Goal: Transaction & Acquisition: Purchase product/service

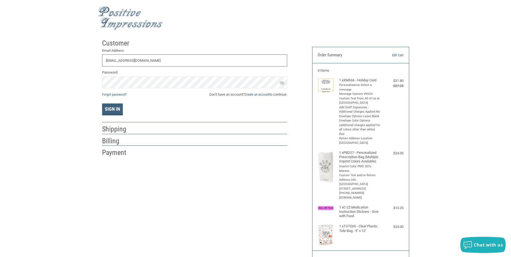
type input "OFFICEMANAGER.HVC@GMAIL.COM"
click at [118, 94] on link "Forgot password?" at bounding box center [114, 94] width 25 height 4
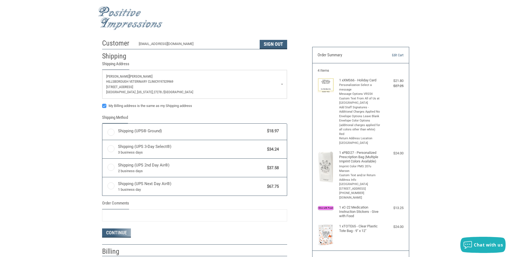
radio input "true"
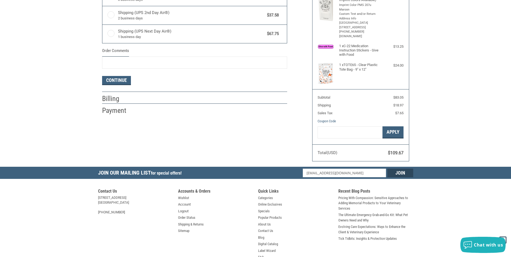
scroll to position [162, 0]
click at [120, 78] on button "Continue" at bounding box center [116, 80] width 29 height 9
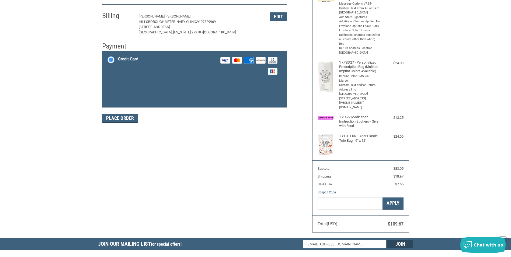
scroll to position [79, 0]
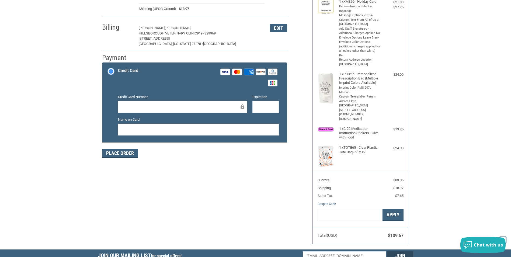
click at [166, 104] on iframe at bounding box center [181, 107] width 118 height 6
click at [224, 71] on rect at bounding box center [225, 72] width 9 height 6
click at [103, 64] on input "Credit Card Visa Master Amex Discover Diners Club JCB" at bounding box center [102, 63] width 0 height 0
click at [189, 104] on div at bounding box center [182, 107] width 129 height 12
click at [110, 73] on label "Credit Card Visa Master Amex Discover Diners Club JCB" at bounding box center [194, 77] width 185 height 29
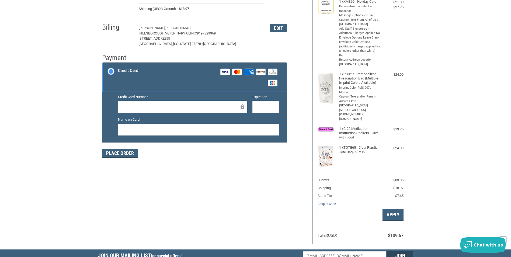
click at [103, 64] on input "Credit Card Visa Master Amex Discover Diners Club JCB" at bounding box center [102, 63] width 0 height 0
click at [110, 73] on label "Credit Card Visa Master Amex Discover Diners Club JCB" at bounding box center [194, 77] width 185 height 29
click at [103, 64] on input "Credit Card Visa Master Amex Discover Diners Club JCB" at bounding box center [102, 63] width 0 height 0
click at [128, 156] on button "Place Order" at bounding box center [120, 153] width 36 height 9
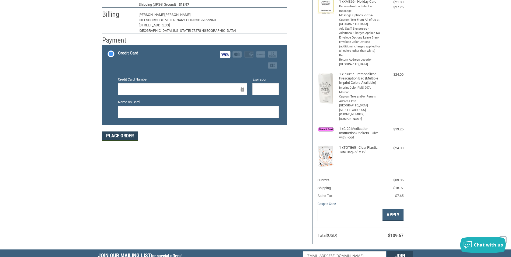
scroll to position [53, 0]
